Goal: Task Accomplishment & Management: Use online tool/utility

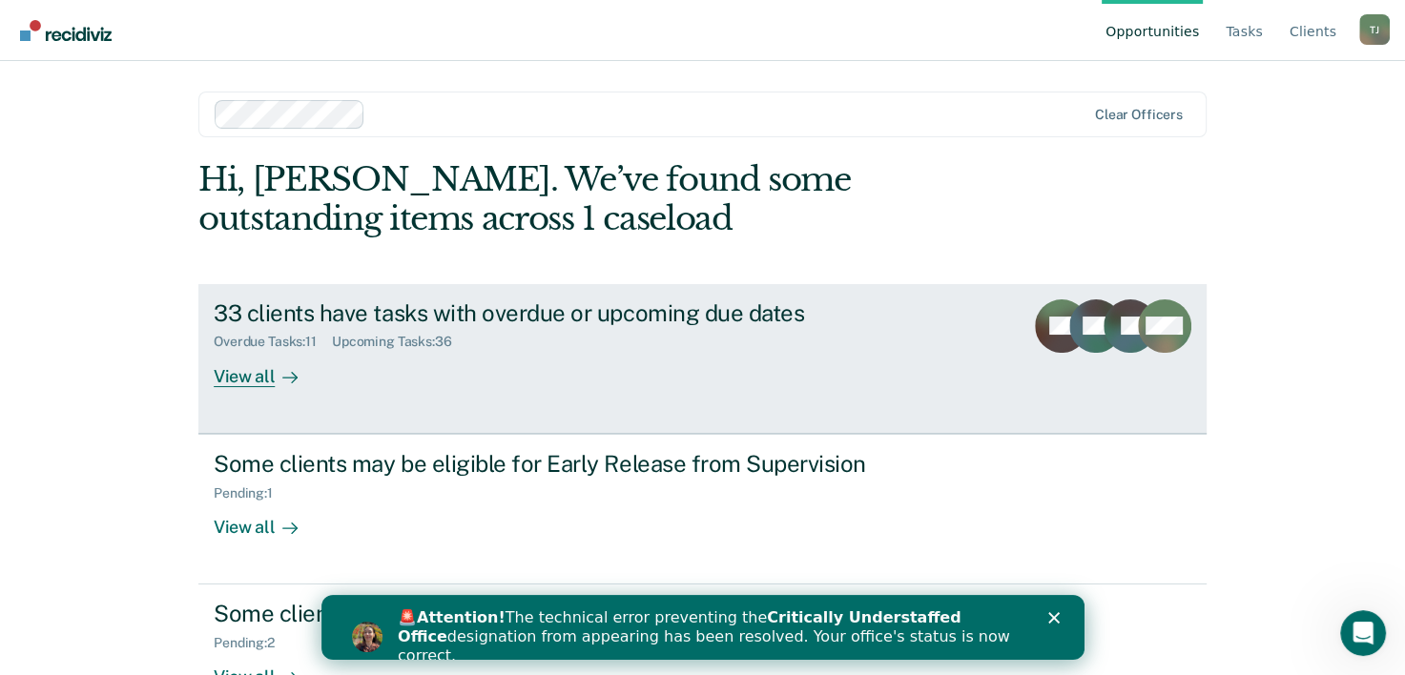
click at [254, 383] on div "View all" at bounding box center [267, 368] width 107 height 37
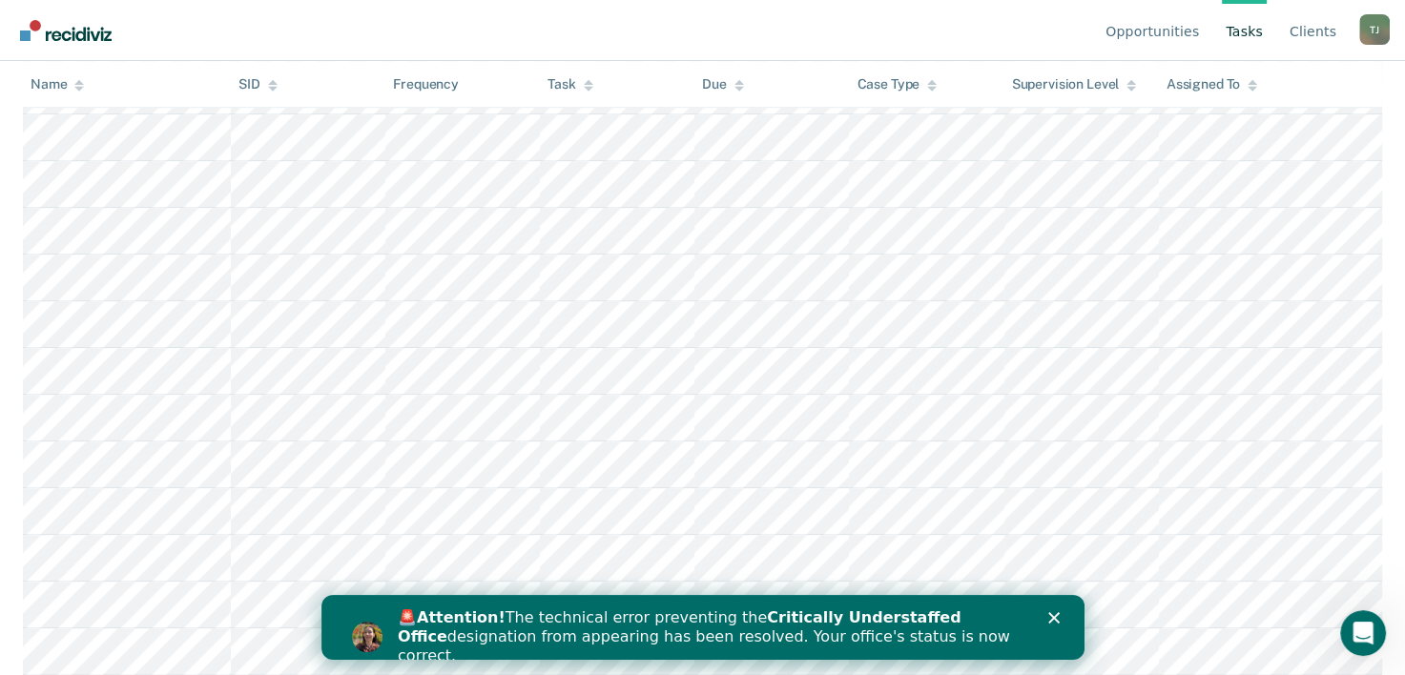
scroll to position [2122, 0]
click at [1057, 611] on div "🚨 Attention! The technical error preventing the Critically Understaffed Office …" at bounding box center [702, 637] width 763 height 69
click at [1051, 620] on polygon "Close" at bounding box center [1052, 617] width 11 height 11
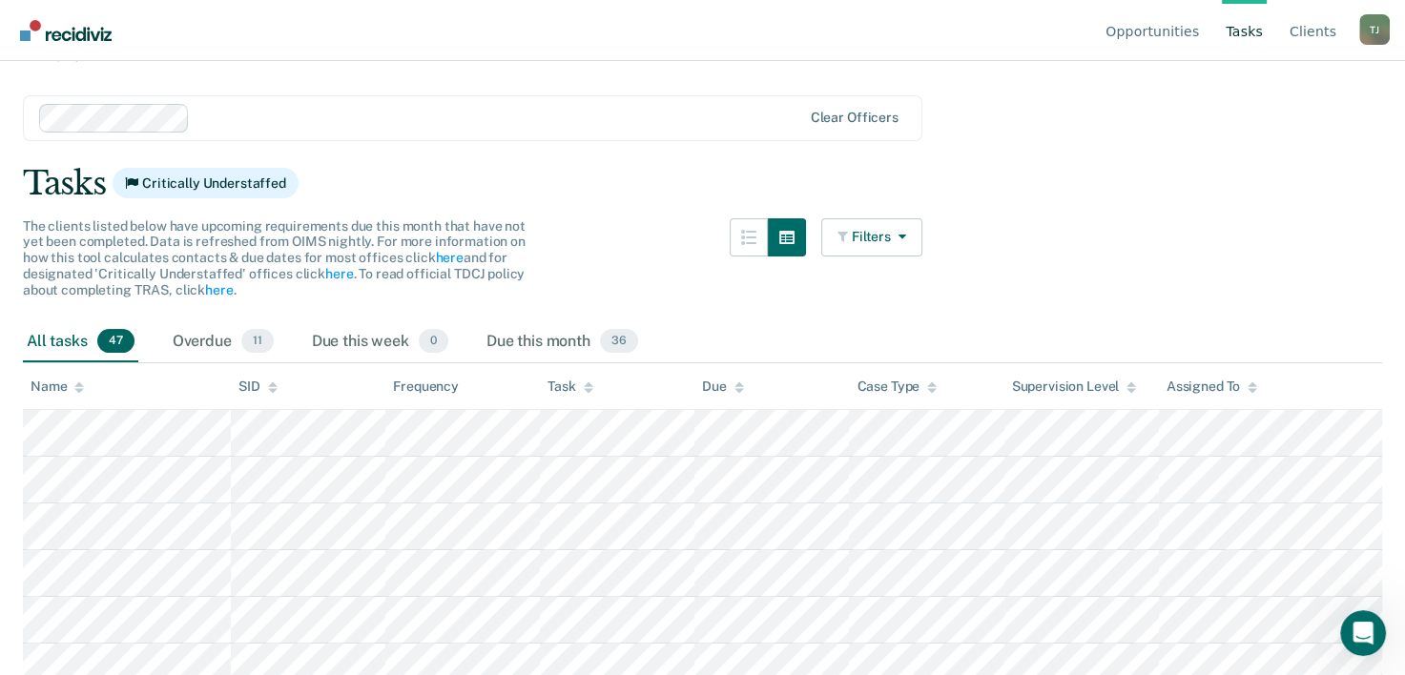
scroll to position [23, 0]
